Goal: Information Seeking & Learning: Check status

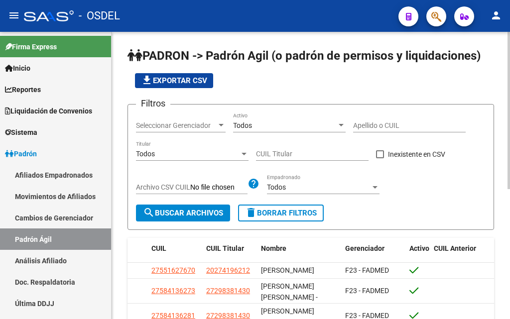
click at [374, 122] on input "Apellido o CUIL" at bounding box center [409, 126] width 113 height 8
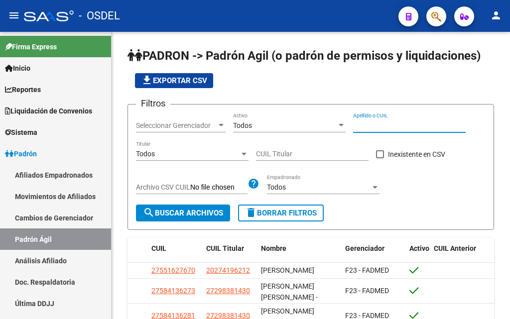
click at [430, 19] on button "button" at bounding box center [437, 16] width 20 height 20
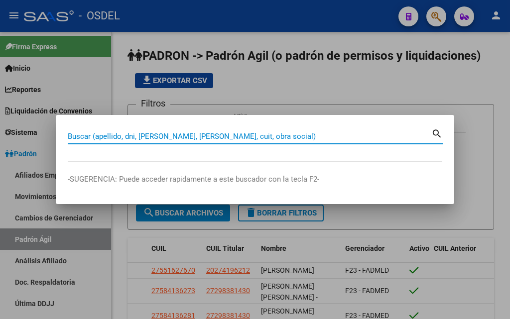
click at [220, 135] on input "Buscar (apellido, dni, [PERSON_NAME], [PERSON_NAME], cuit, obra social)" at bounding box center [250, 136] width 364 height 9
paste input "20-25491950-1"
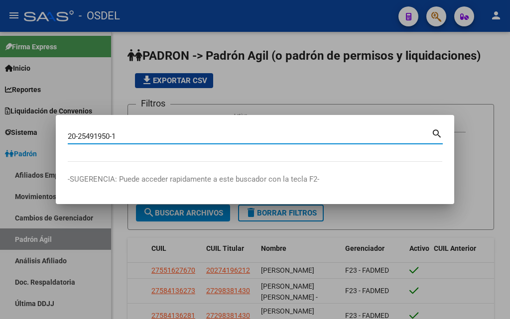
type input "20254919501"
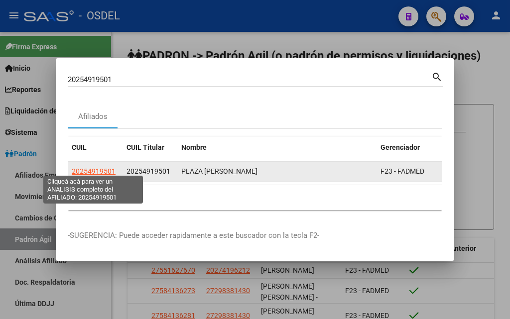
click at [93, 167] on span "20254919501" at bounding box center [94, 171] width 44 height 8
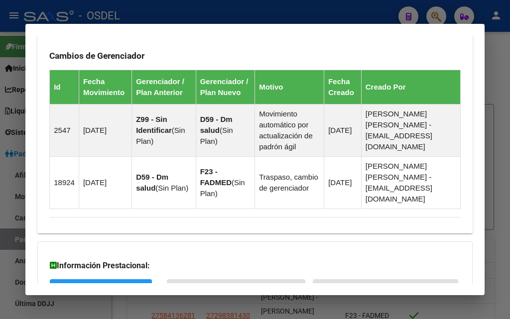
scroll to position [793, 0]
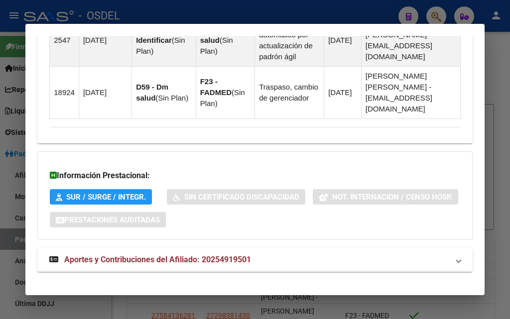
click at [142, 255] on span "Aportes y Contribuciones del Afiliado: 20254919501" at bounding box center [157, 259] width 187 height 9
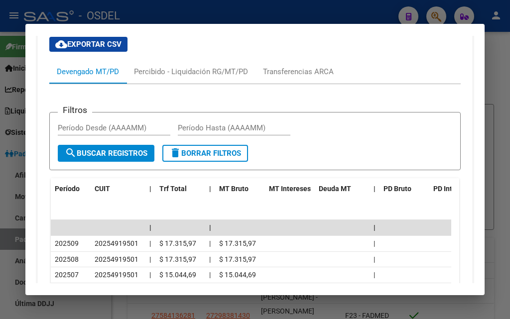
scroll to position [1101, 0]
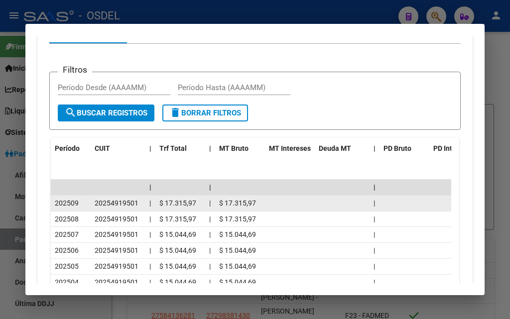
drag, startPoint x: 54, startPoint y: 190, endPoint x: 432, endPoint y: 195, distance: 378.7
click at [432, 196] on div "202509 20254919501 | $ 17.315,97 | $ 17.315,97 |" at bounding box center [292, 204] width 483 height 16
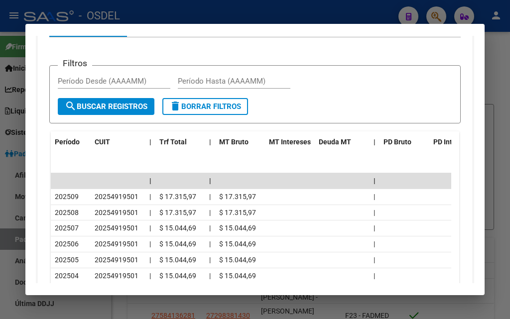
scroll to position [1093, 0]
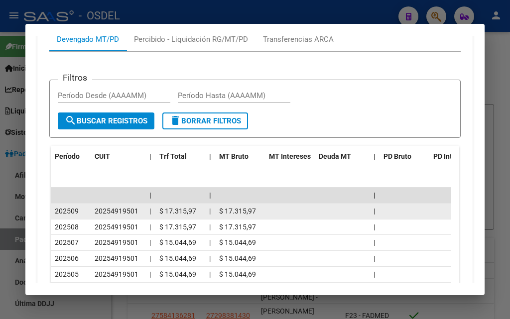
click at [332, 204] on datatable-body-cell at bounding box center [342, 211] width 55 height 15
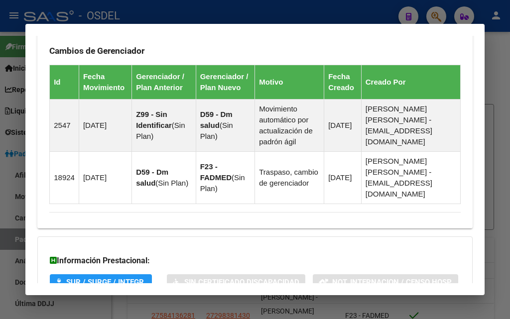
scroll to position [694, 0]
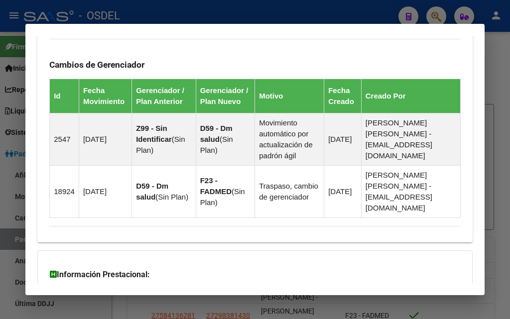
click at [439, 13] on div at bounding box center [255, 159] width 510 height 319
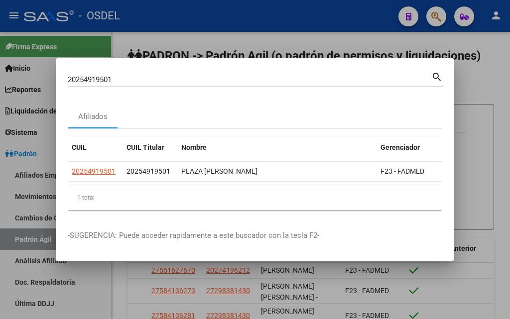
click at [441, 16] on div at bounding box center [255, 159] width 510 height 319
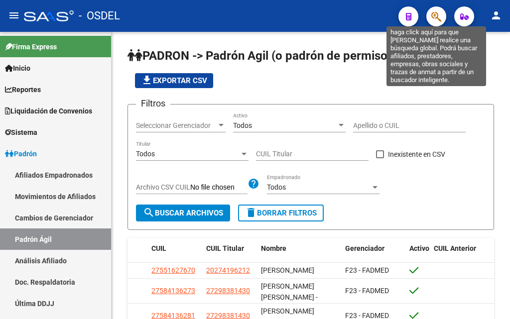
click at [437, 16] on icon "button" at bounding box center [436, 16] width 10 height 11
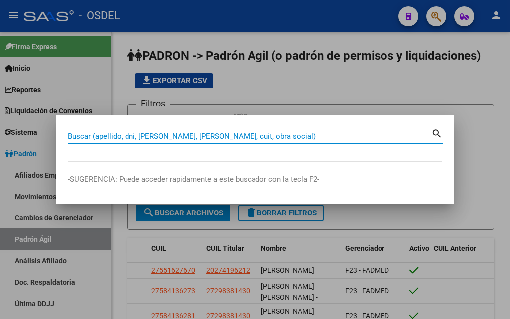
click at [202, 137] on input "Buscar (apellido, dni, [PERSON_NAME], [PERSON_NAME], cuit, obra social)" at bounding box center [250, 136] width 364 height 9
paste input "27938938518"
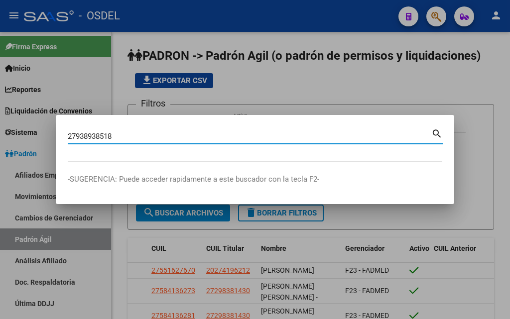
type input "27938938518"
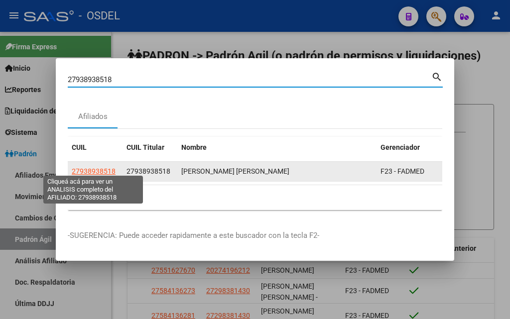
click at [107, 168] on span "27938938518" at bounding box center [94, 171] width 44 height 8
type textarea "27938938518"
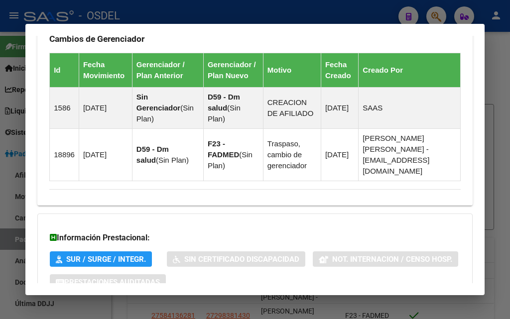
scroll to position [793, 0]
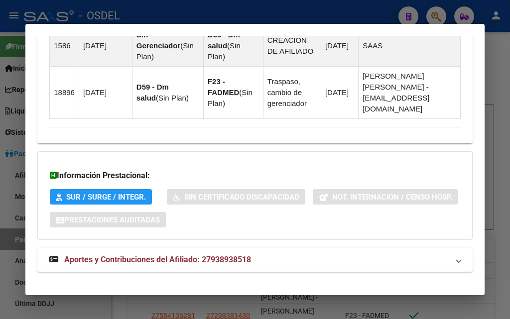
click at [176, 255] on span "Aportes y Contribuciones del Afiliado: 27938938518" at bounding box center [157, 259] width 187 height 9
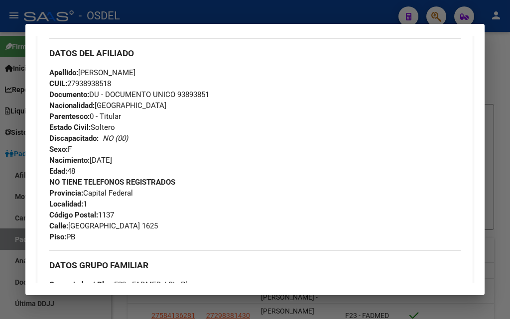
scroll to position [303, 0]
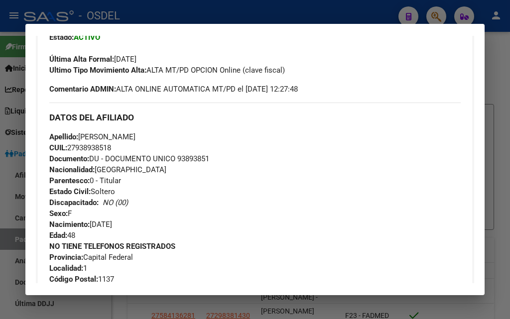
drag, startPoint x: 78, startPoint y: 147, endPoint x: 109, endPoint y: 144, distance: 31.0
click at [109, 144] on span "CUIL: 27938938518" at bounding box center [80, 147] width 62 height 9
drag, startPoint x: 111, startPoint y: 147, endPoint x: 77, endPoint y: 148, distance: 33.4
click at [77, 148] on span "CUIL: 27938938518" at bounding box center [80, 147] width 62 height 9
copy span "93893851"
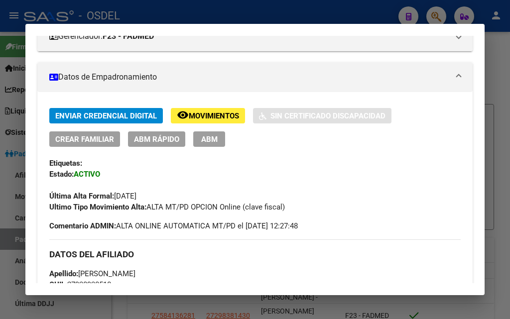
scroll to position [46, 0]
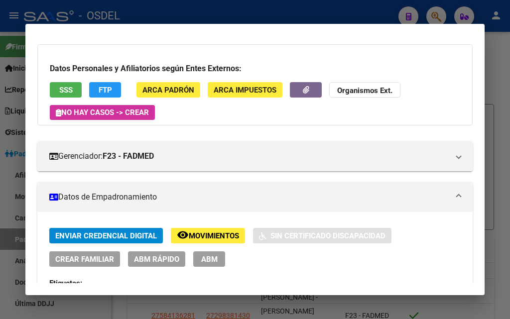
click at [437, 13] on div at bounding box center [255, 159] width 510 height 319
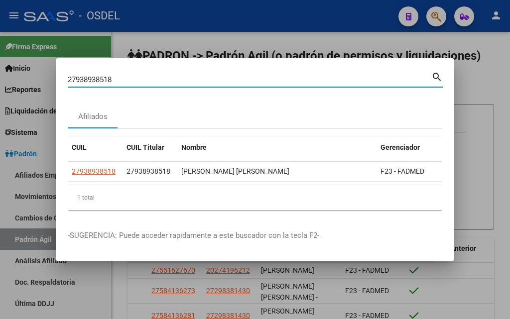
drag, startPoint x: 120, startPoint y: 73, endPoint x: 60, endPoint y: 74, distance: 60.3
click at [60, 74] on mat-dialog-content "27938938518 Buscar (apellido, dni, cuil, [PERSON_NAME], cuit, obra social) sear…" at bounding box center [255, 144] width 399 height 148
paste input "0426748852"
type input "20426748852"
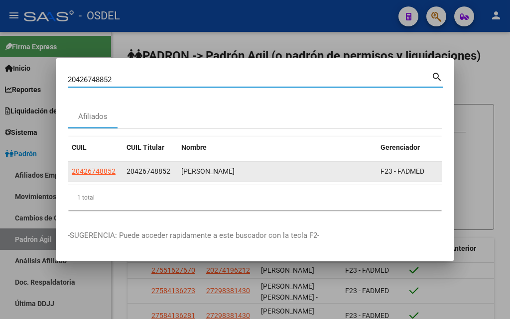
click at [96, 169] on span "20426748852" at bounding box center [94, 171] width 44 height 8
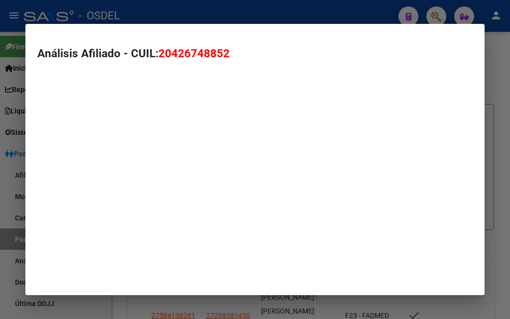
type textarea "20426748852"
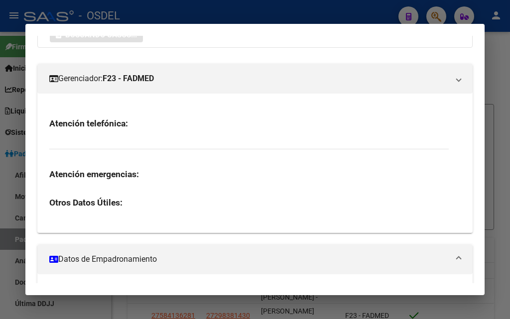
scroll to position [176, 0]
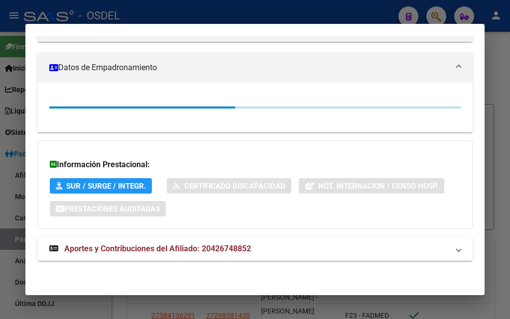
click at [131, 243] on strong "Aportes y Contribuciones del Afiliado: 20426748852" at bounding box center [150, 249] width 202 height 12
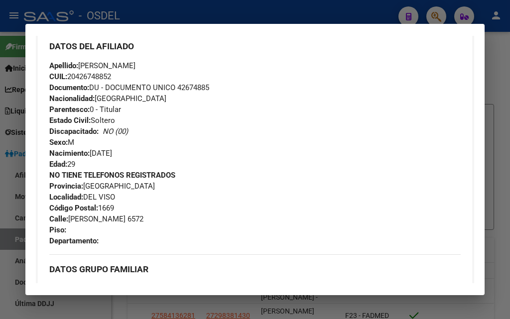
scroll to position [284, 0]
